Goal: Find specific page/section: Find specific page/section

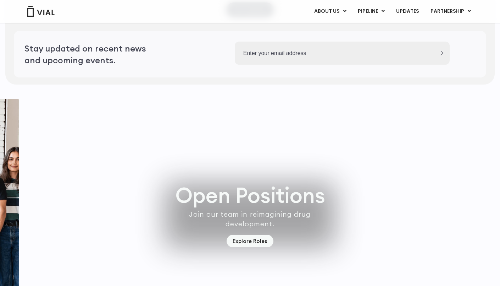
scroll to position [2067, 0]
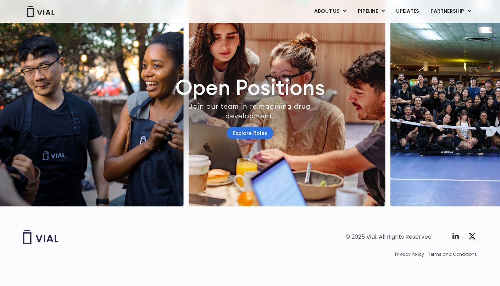
click at [252, 127] on link "Explore Roles" at bounding box center [250, 133] width 47 height 12
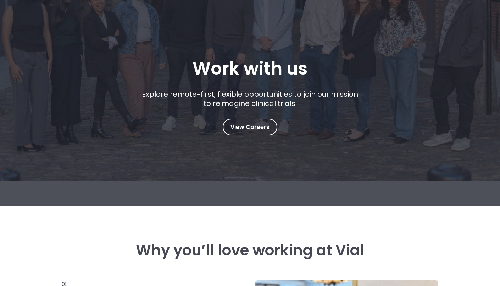
scroll to position [85, 0]
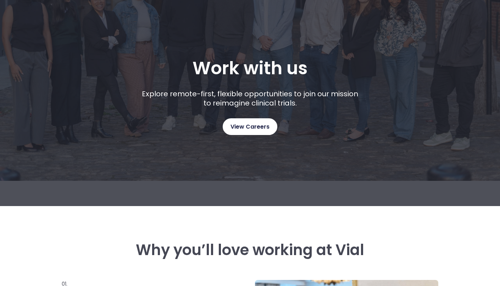
click at [262, 127] on span "View Careers" at bounding box center [250, 126] width 39 height 9
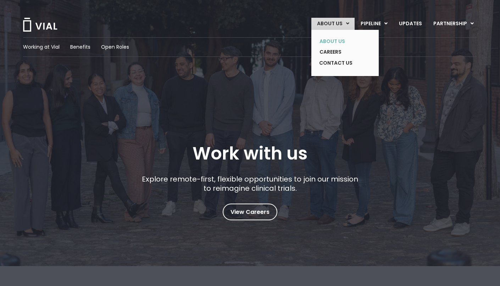
click at [336, 41] on link "ABOUT US" at bounding box center [340, 41] width 52 height 11
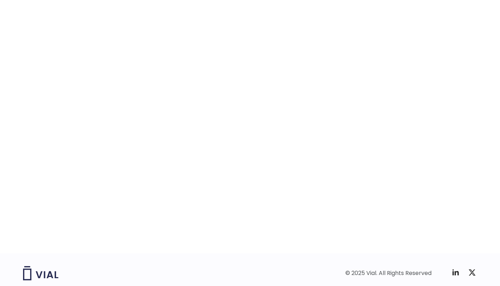
scroll to position [1070, 0]
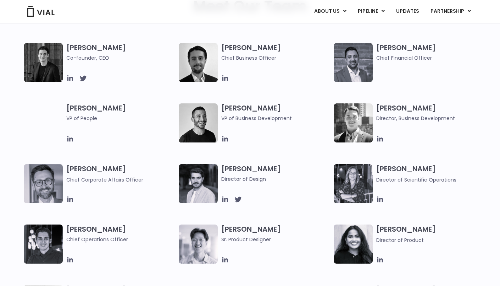
scroll to position [371, 0]
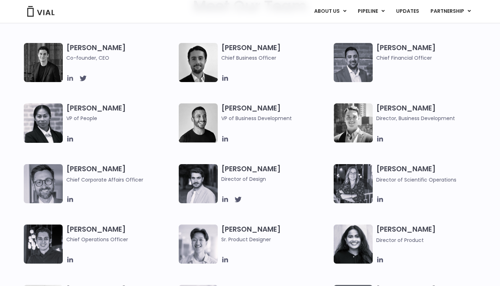
click at [70, 78] on icon at bounding box center [70, 78] width 6 height 6
